Goal: Task Accomplishment & Management: Use online tool/utility

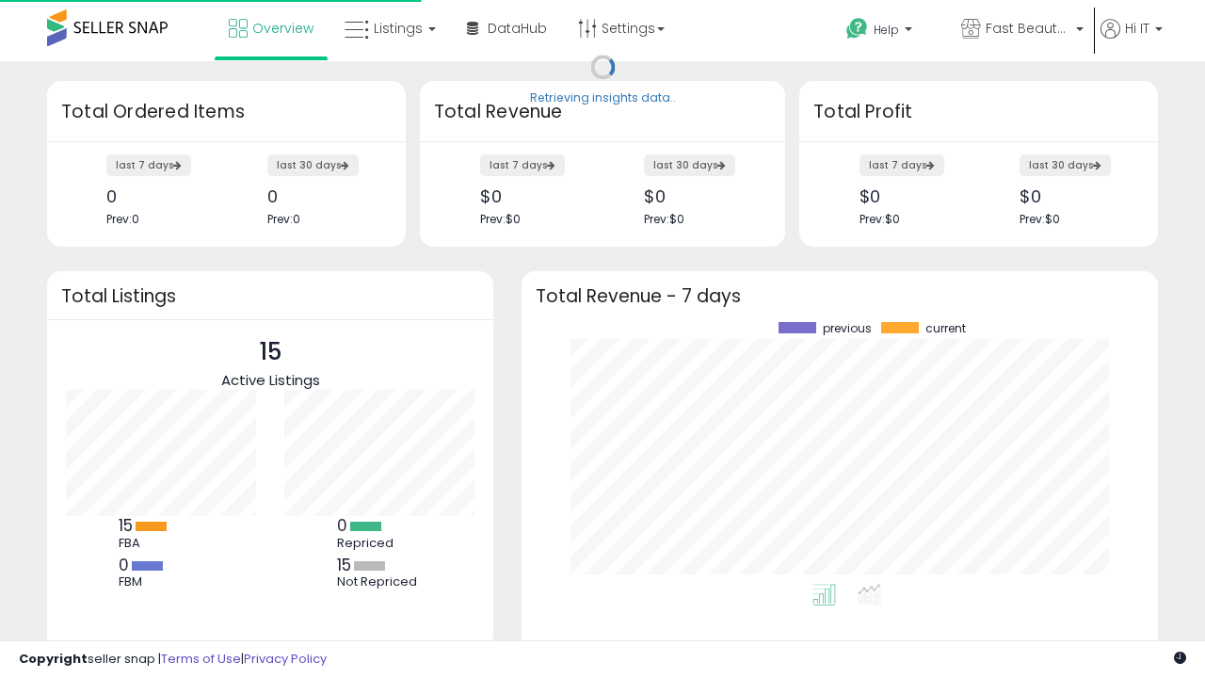
scroll to position [262, 599]
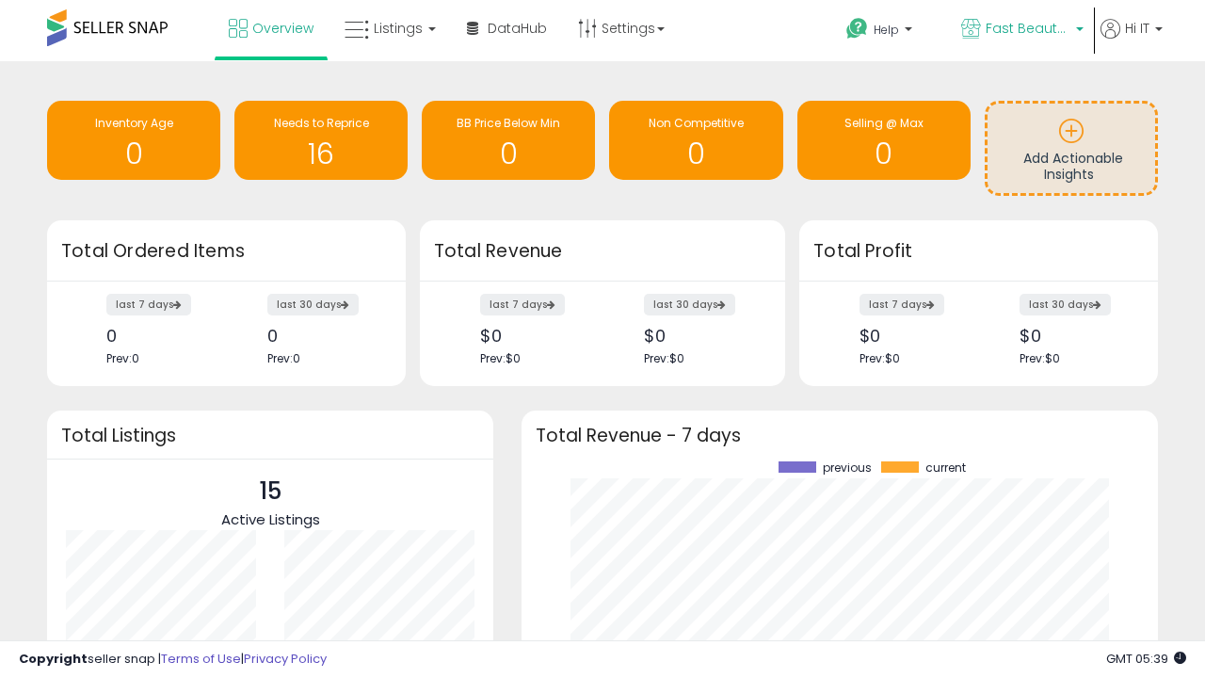
click at [1020, 30] on span "Fast Beauty ([GEOGRAPHIC_DATA])" at bounding box center [1028, 28] width 85 height 19
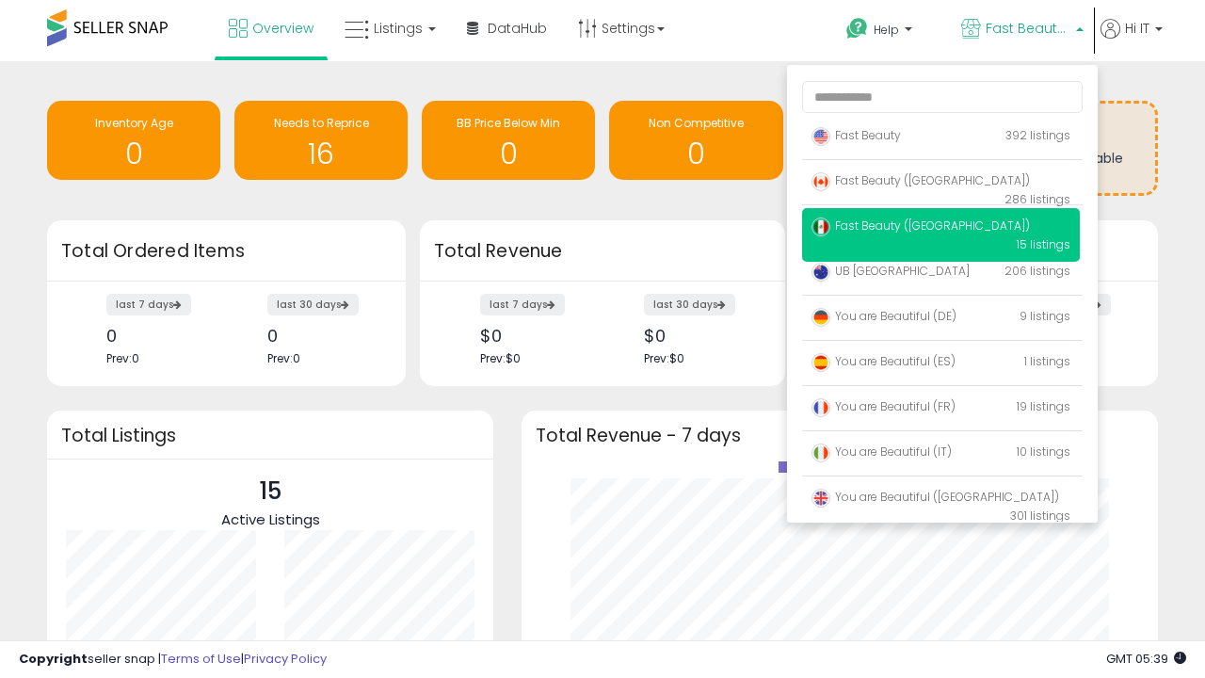
click at [940, 229] on span "Fast Beauty ([GEOGRAPHIC_DATA])" at bounding box center [920, 225] width 218 height 16
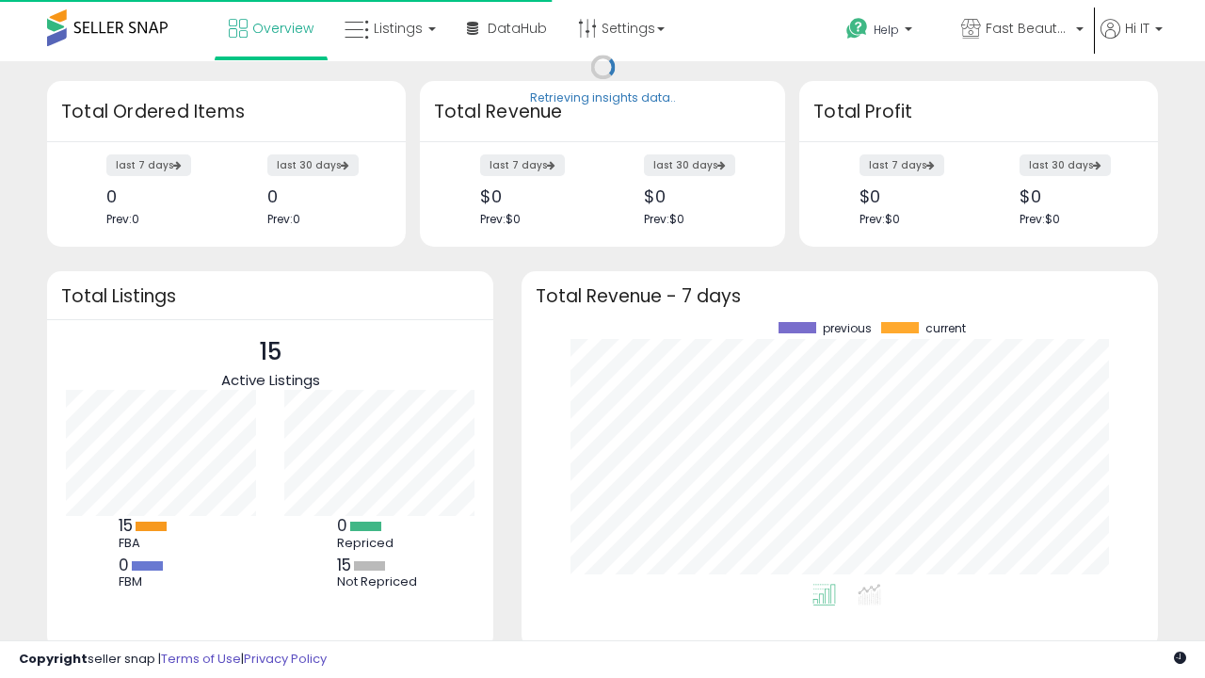
scroll to position [262, 599]
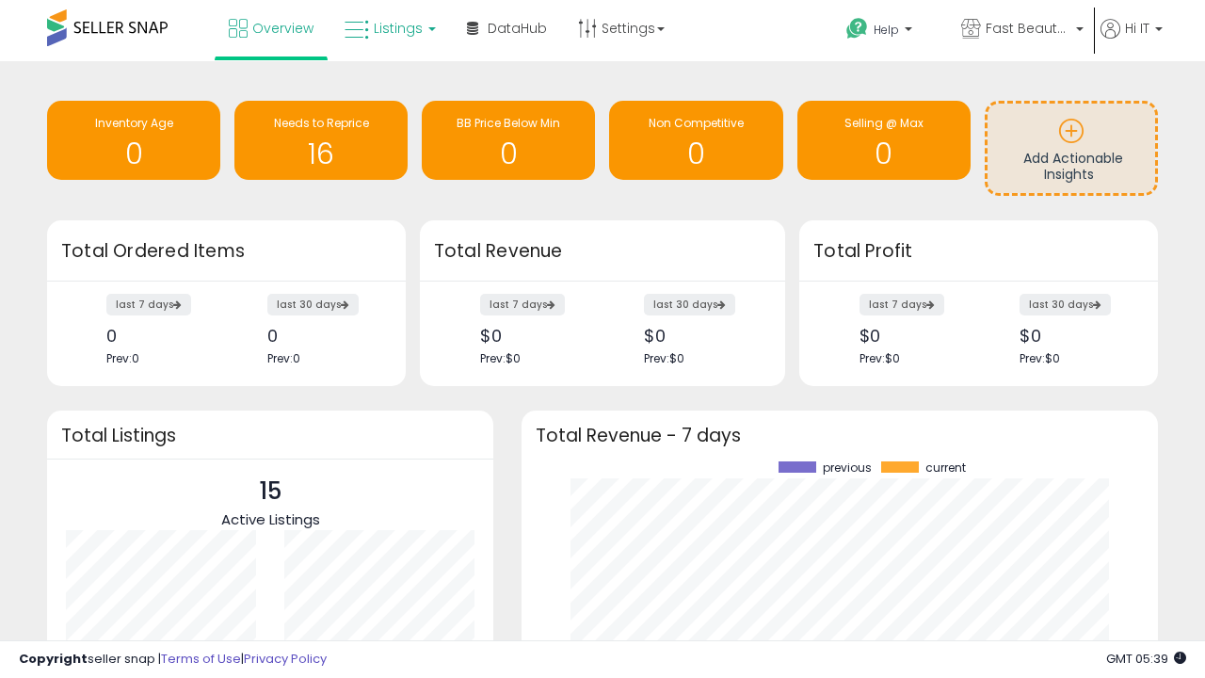
click at [388, 28] on span "Listings" at bounding box center [398, 28] width 49 height 19
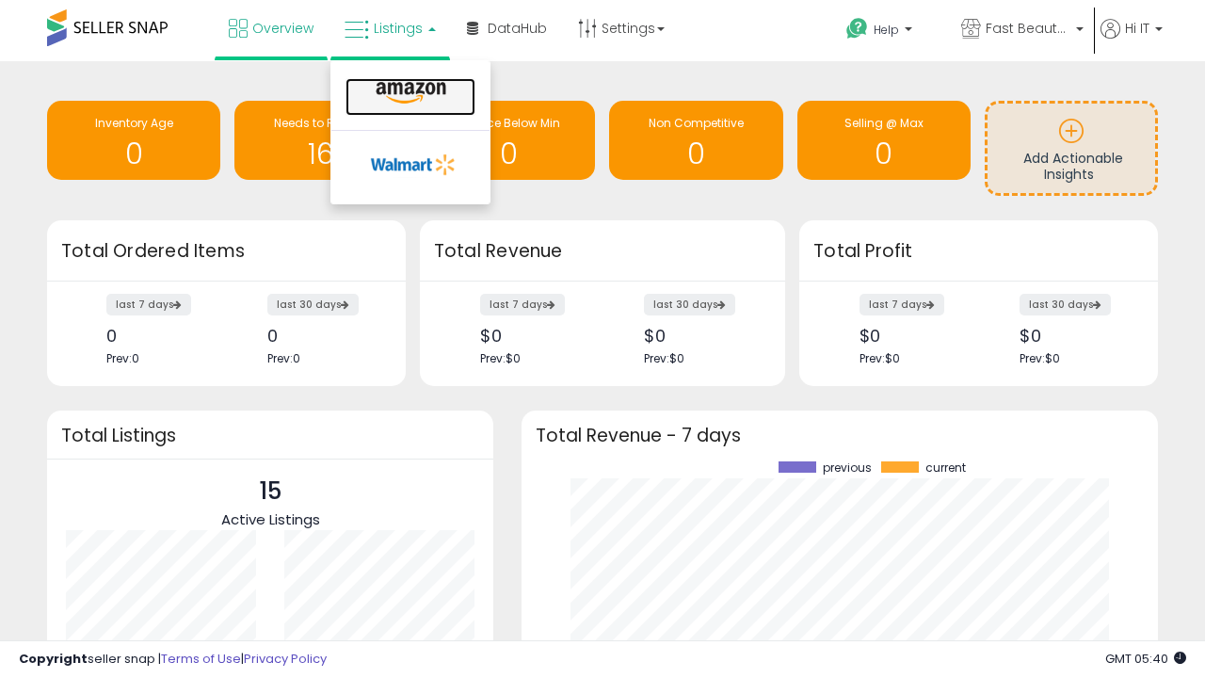
click at [409, 93] on icon at bounding box center [411, 93] width 82 height 24
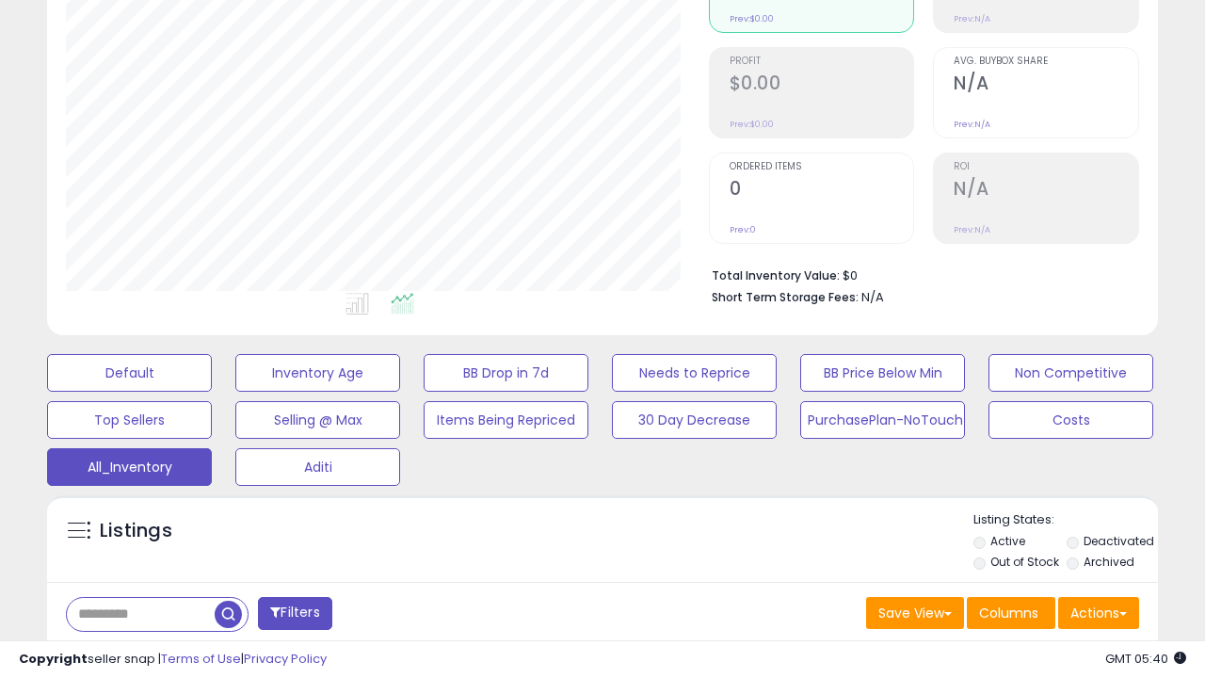
scroll to position [562, 0]
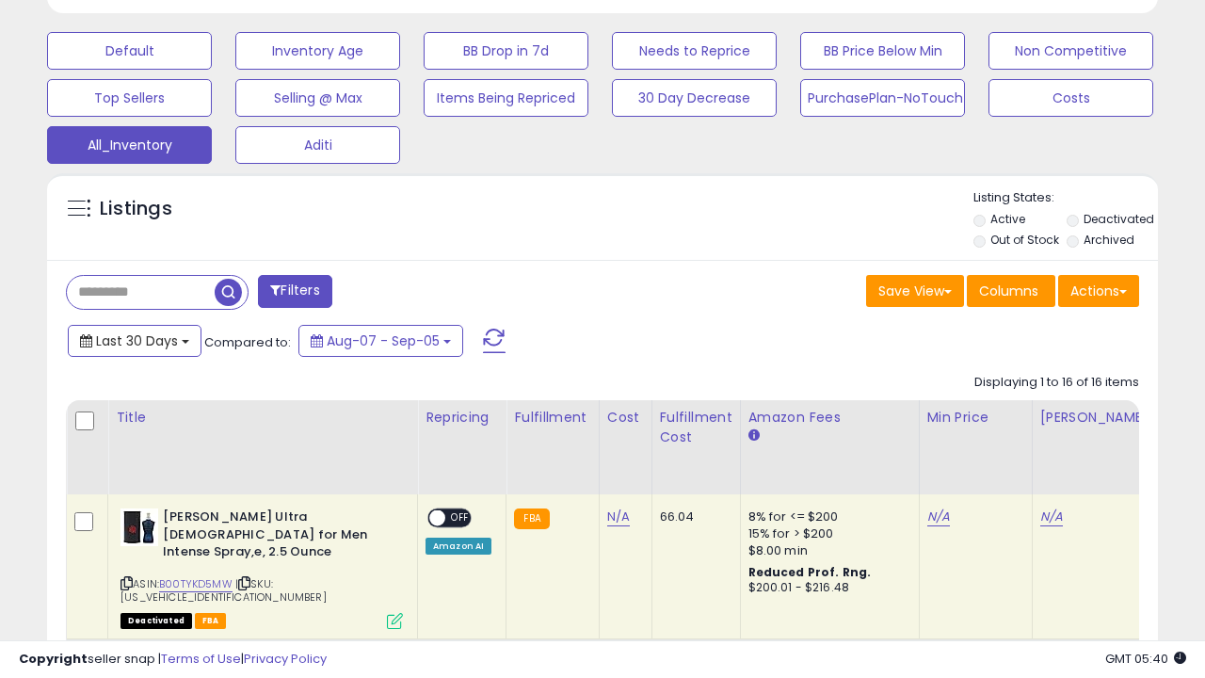
click at [134, 339] on span "Last 30 Days" at bounding box center [137, 340] width 82 height 19
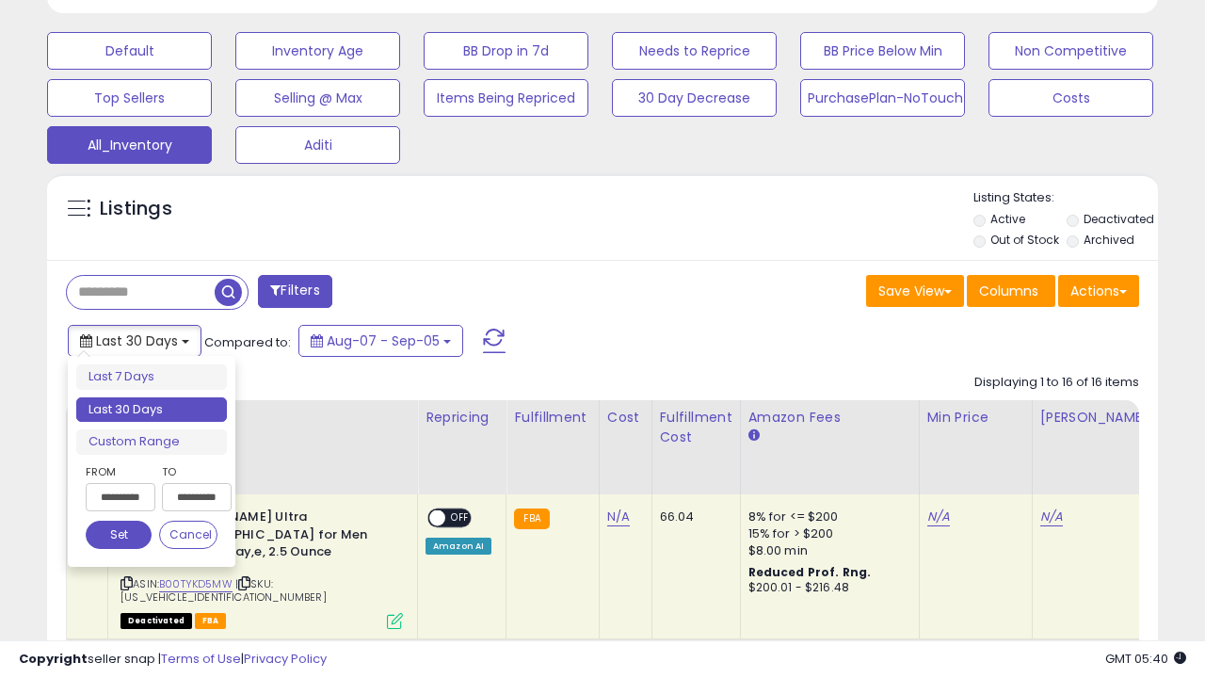
scroll to position [386, 642]
click at [152, 410] on li "Last 30 Days" at bounding box center [151, 409] width 151 height 25
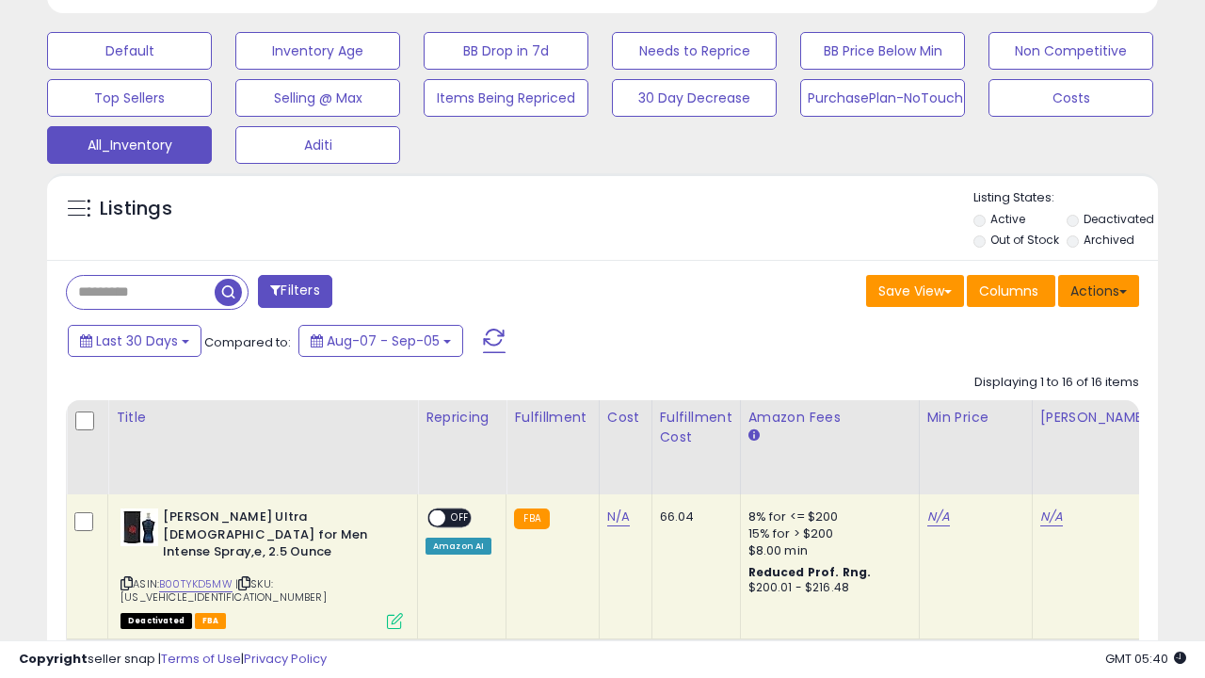
click at [1099, 289] on button "Actions" at bounding box center [1098, 291] width 81 height 32
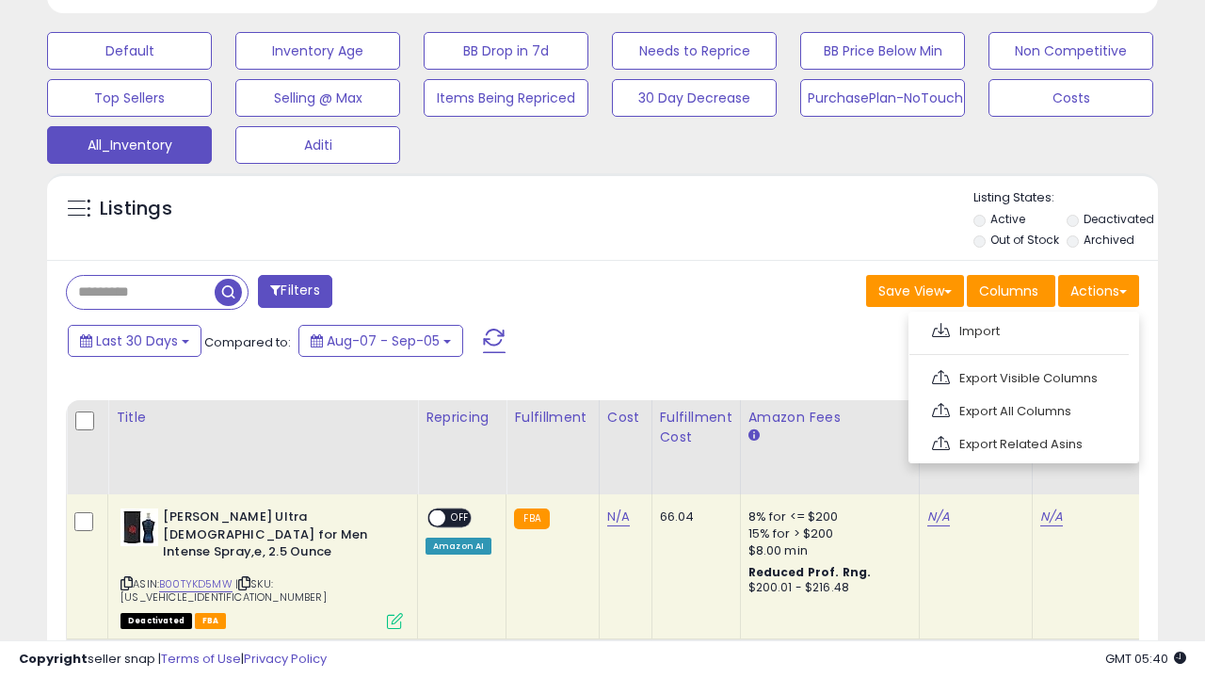
click at [1021, 409] on link "Export All Columns" at bounding box center [1022, 410] width 206 height 29
